Goal: Information Seeking & Learning: Learn about a topic

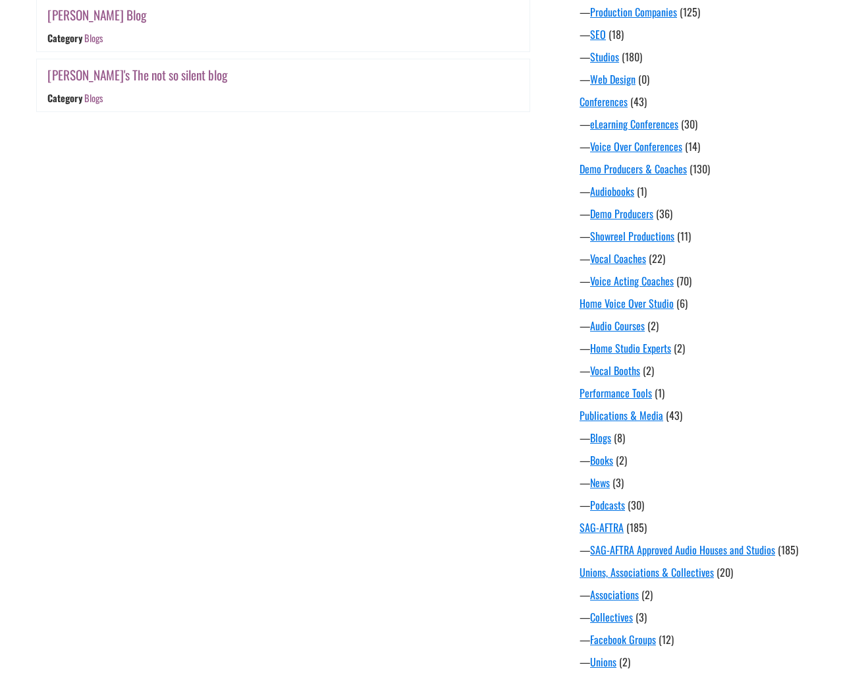
scroll to position [742, 0]
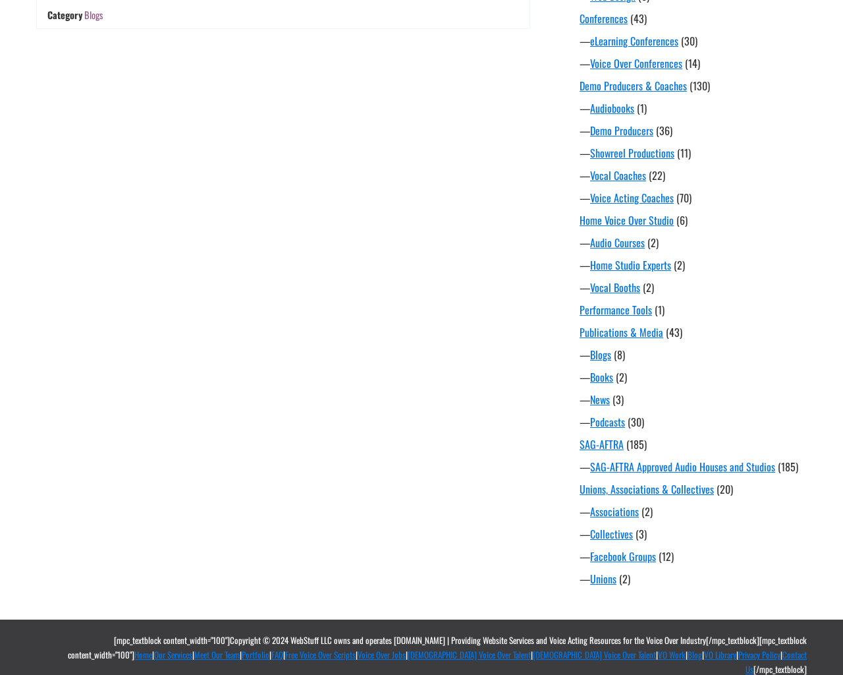
scroll to position [742, 0]
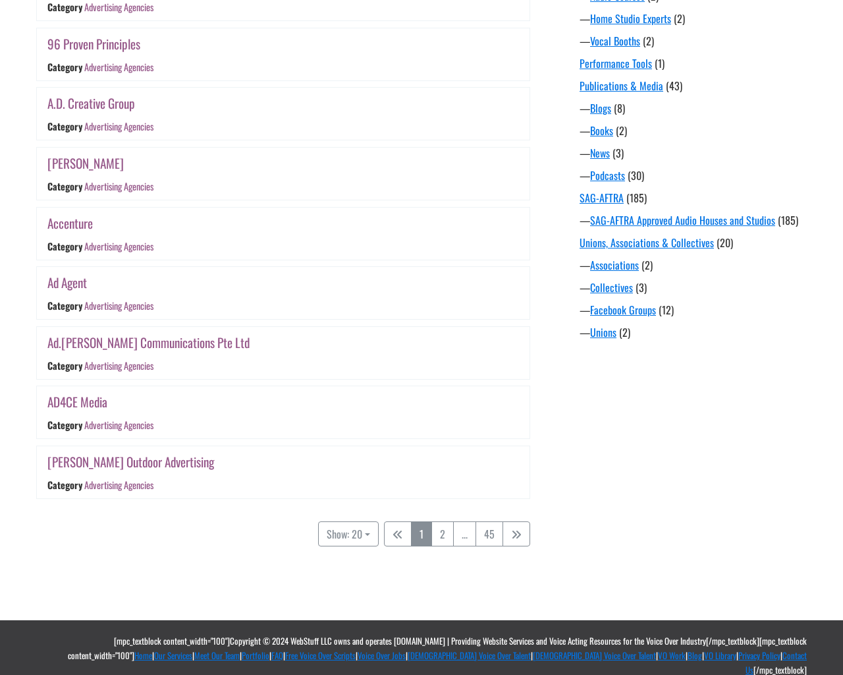
scroll to position [989, 0]
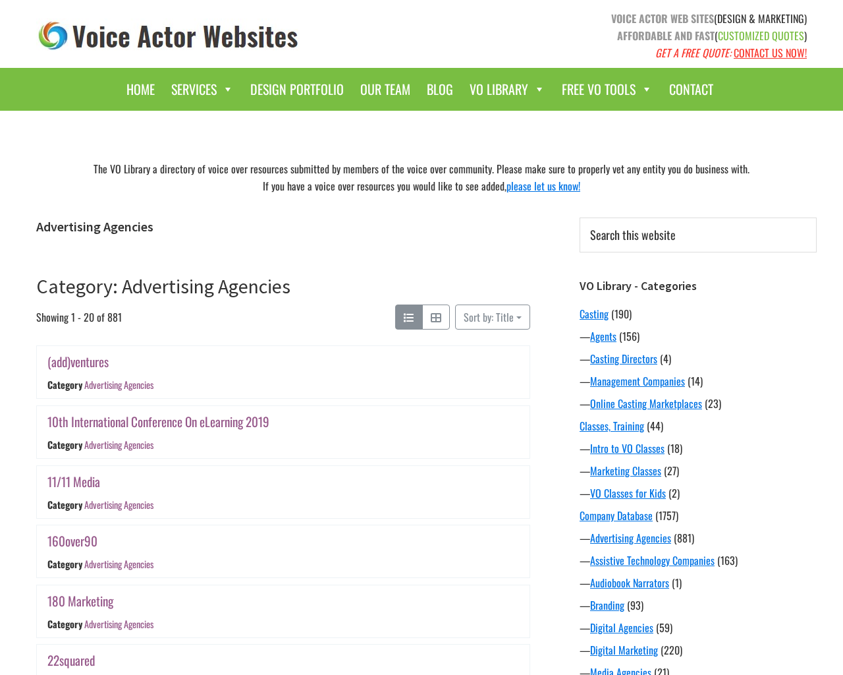
scroll to position [989, 0]
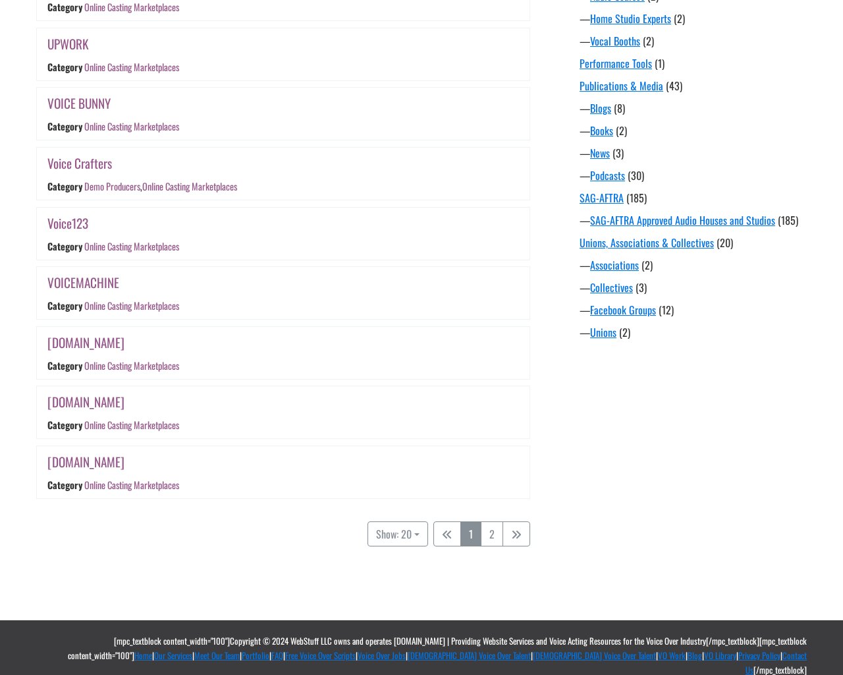
scroll to position [989, 0]
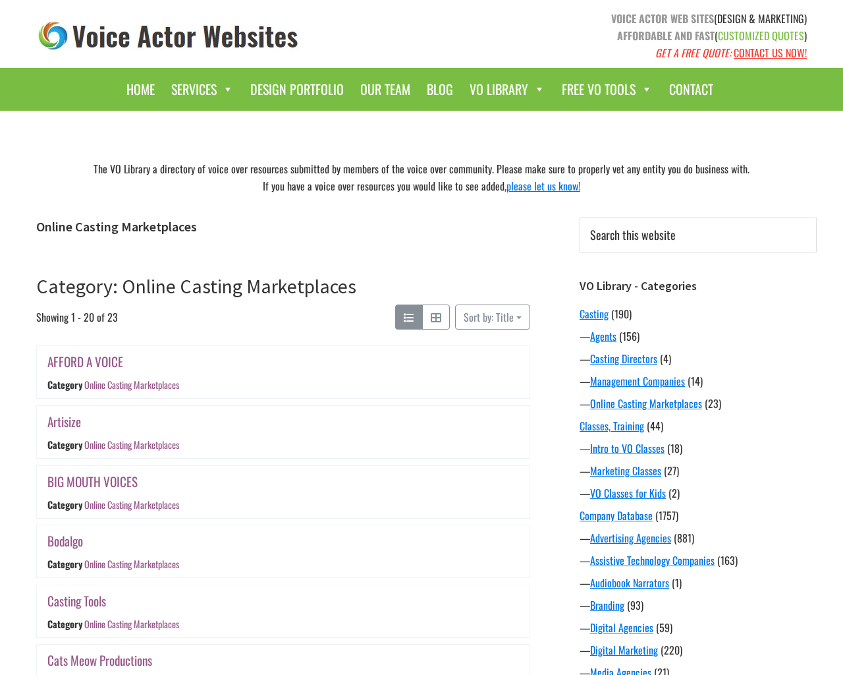
scroll to position [989, 0]
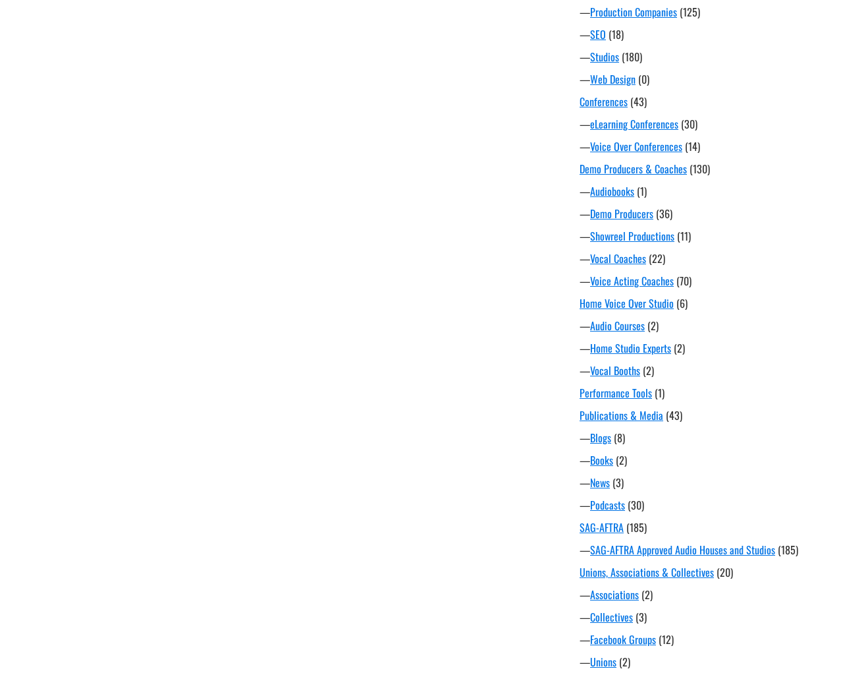
scroll to position [742, 0]
